Goal: Task Accomplishment & Management: Manage account settings

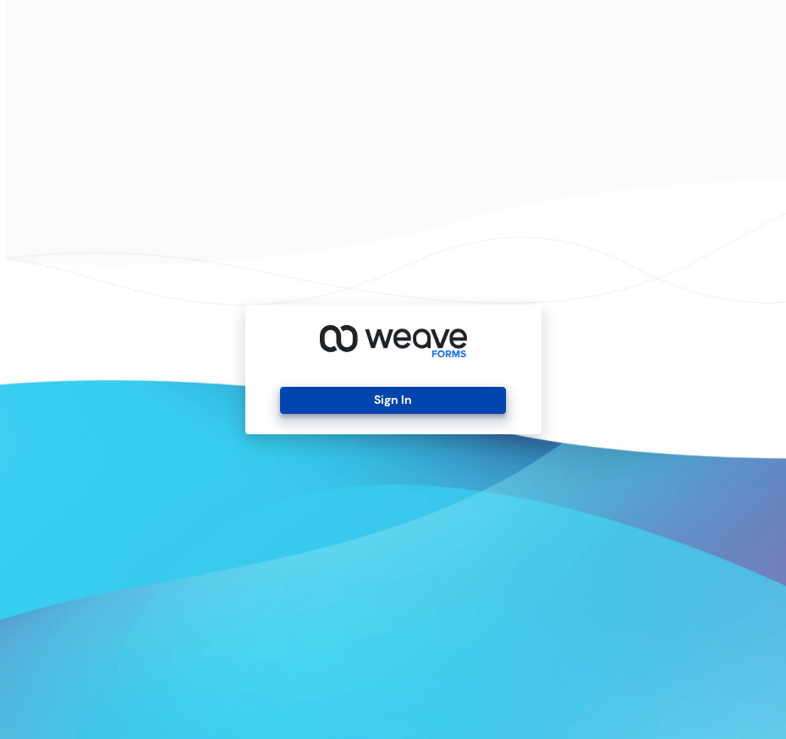
click at [441, 408] on button "Sign In" at bounding box center [393, 400] width 226 height 27
